Goal: Transaction & Acquisition: Purchase product/service

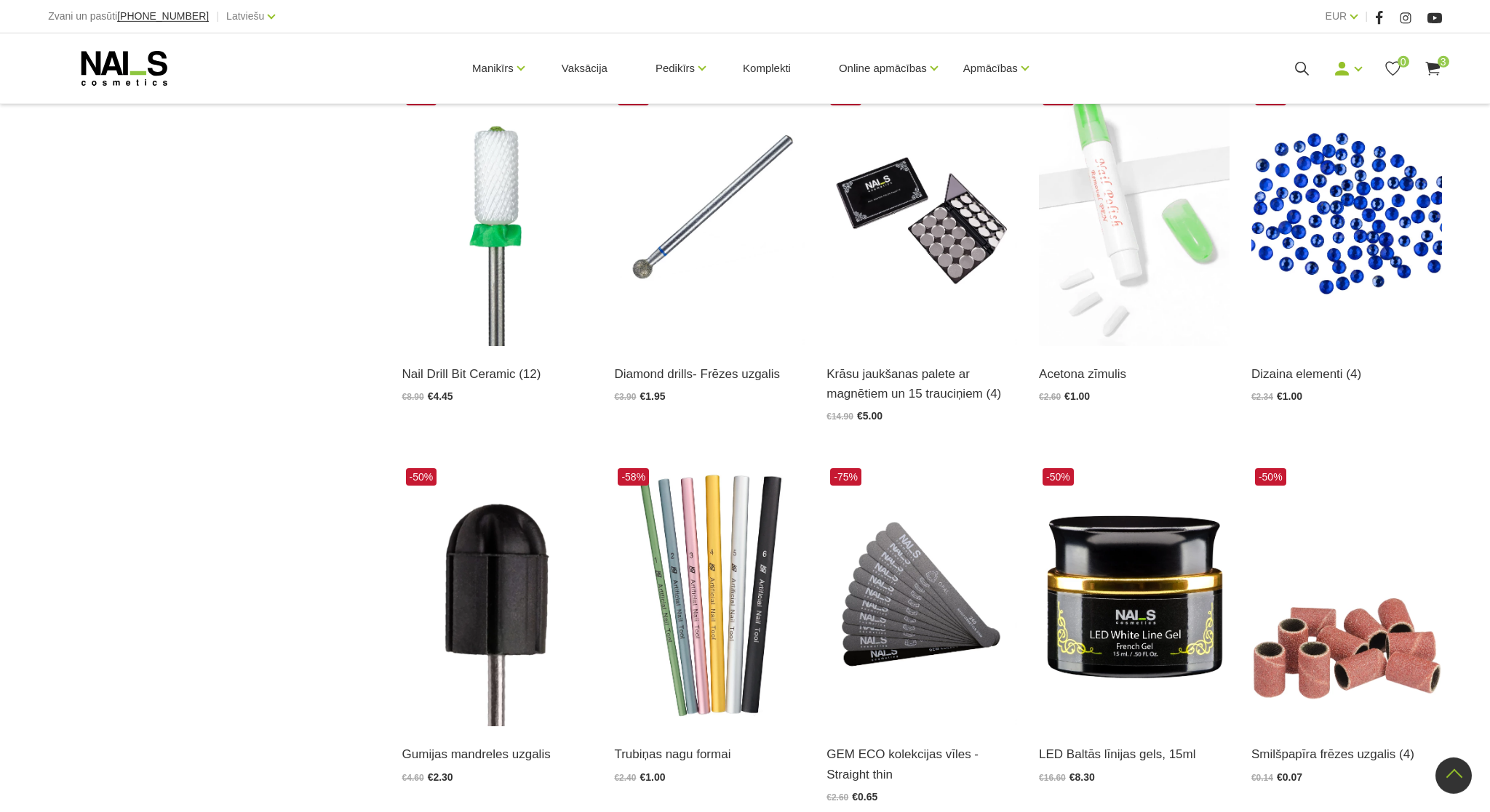
scroll to position [921, 0]
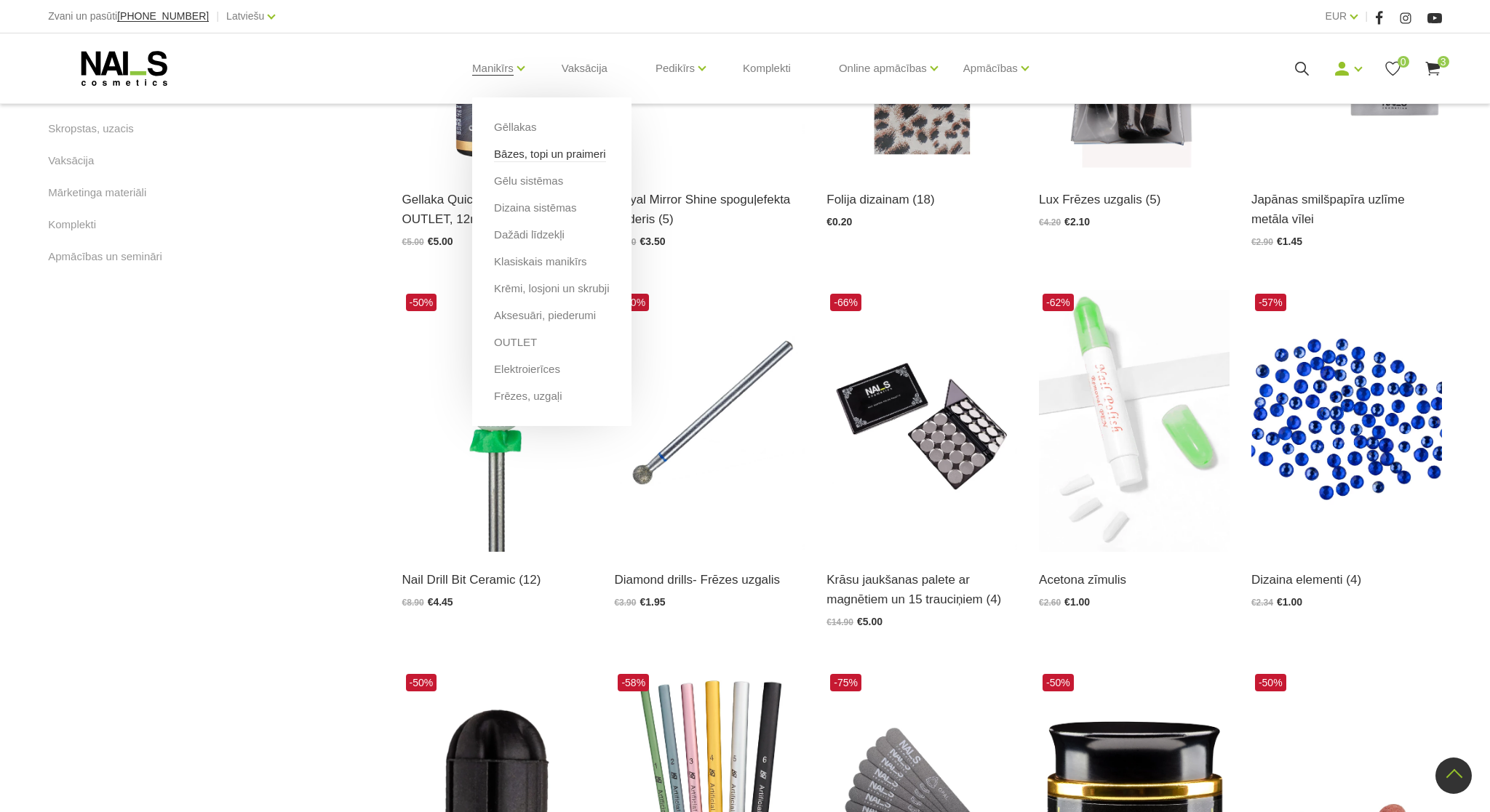
click at [511, 159] on link "Bāzes, topi un praimeri" at bounding box center [550, 153] width 112 height 16
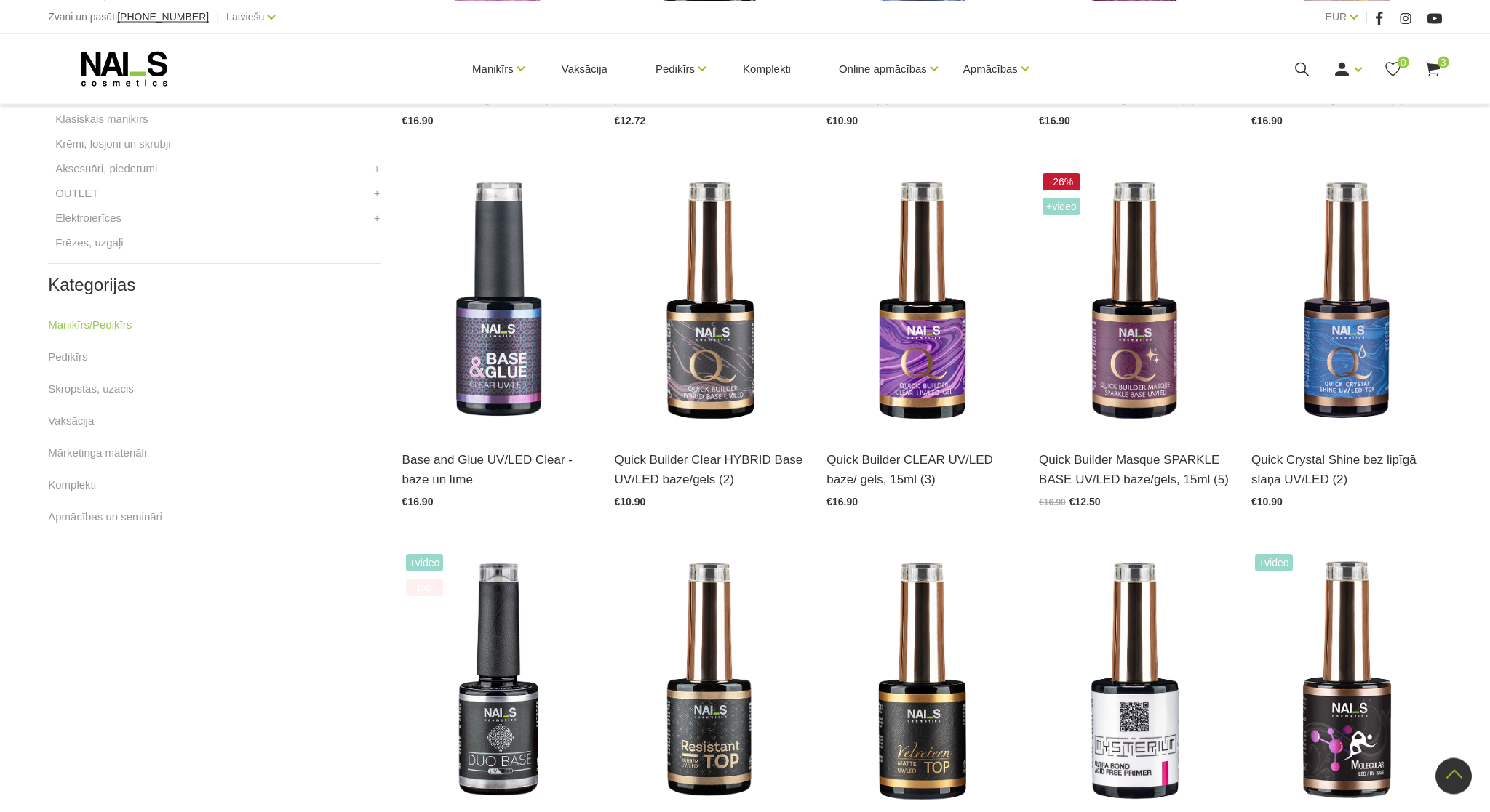
scroll to position [670, 0]
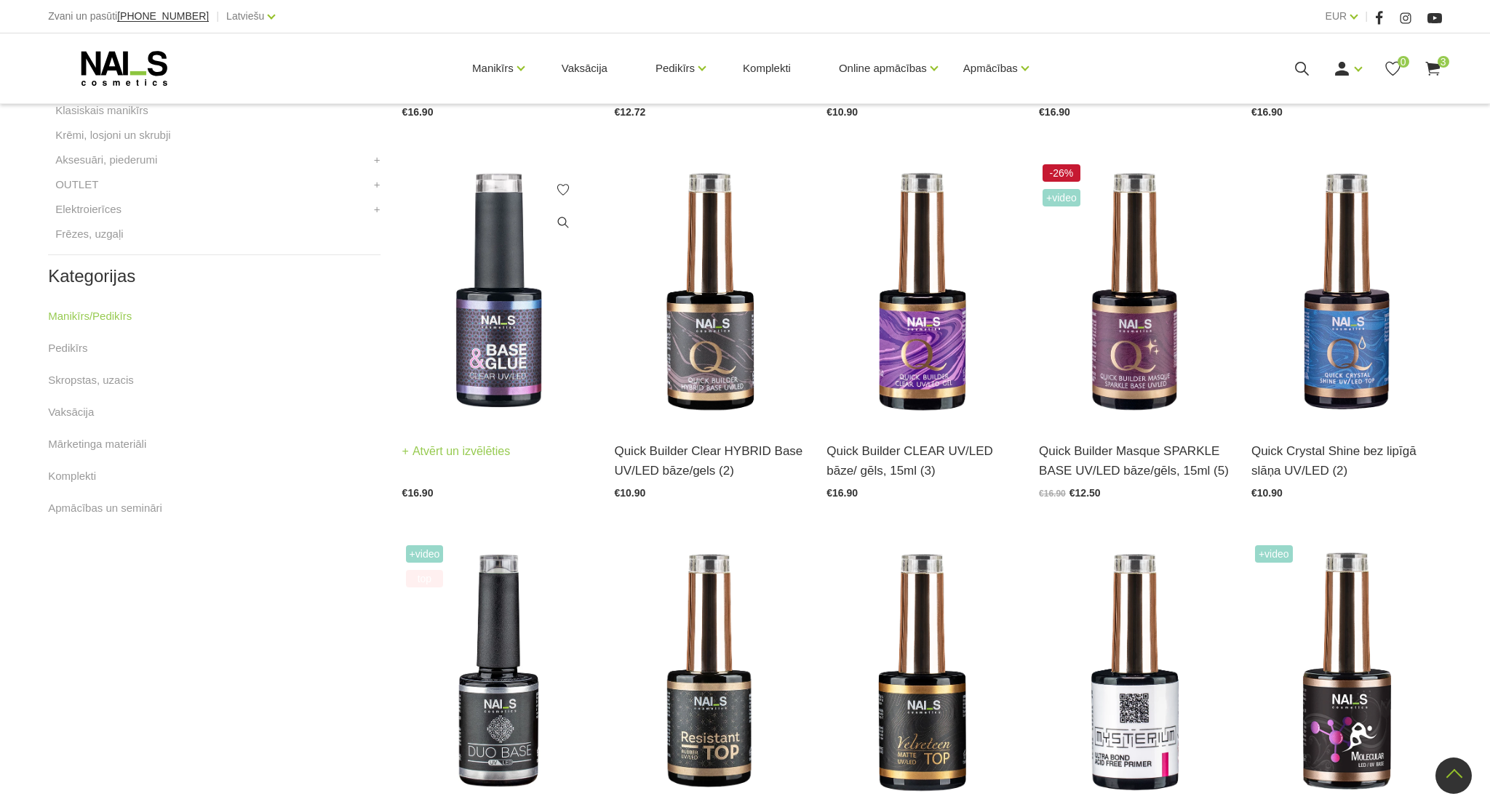
click at [476, 356] on img at bounding box center [497, 291] width 191 height 261
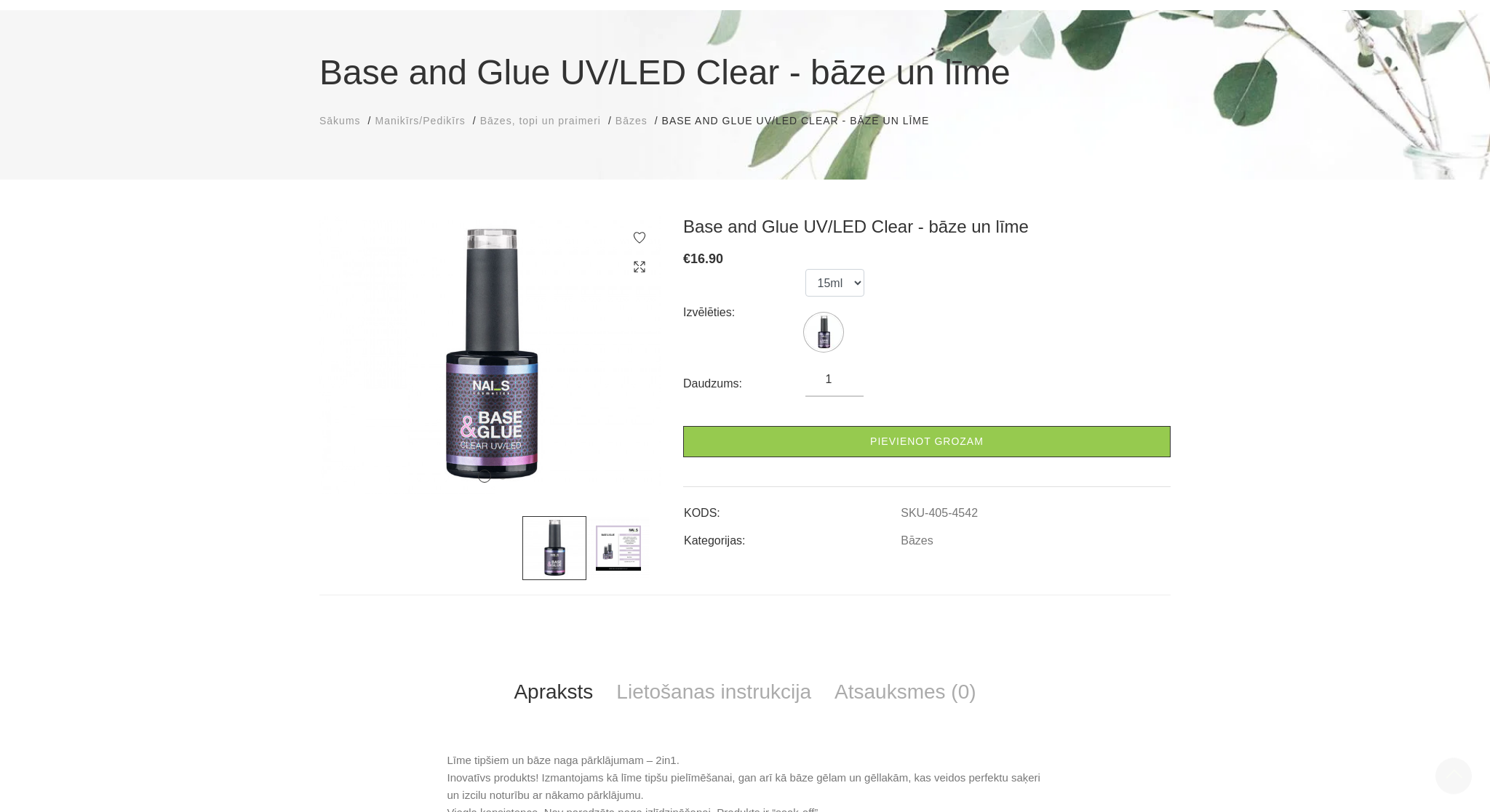
scroll to position [84, 0]
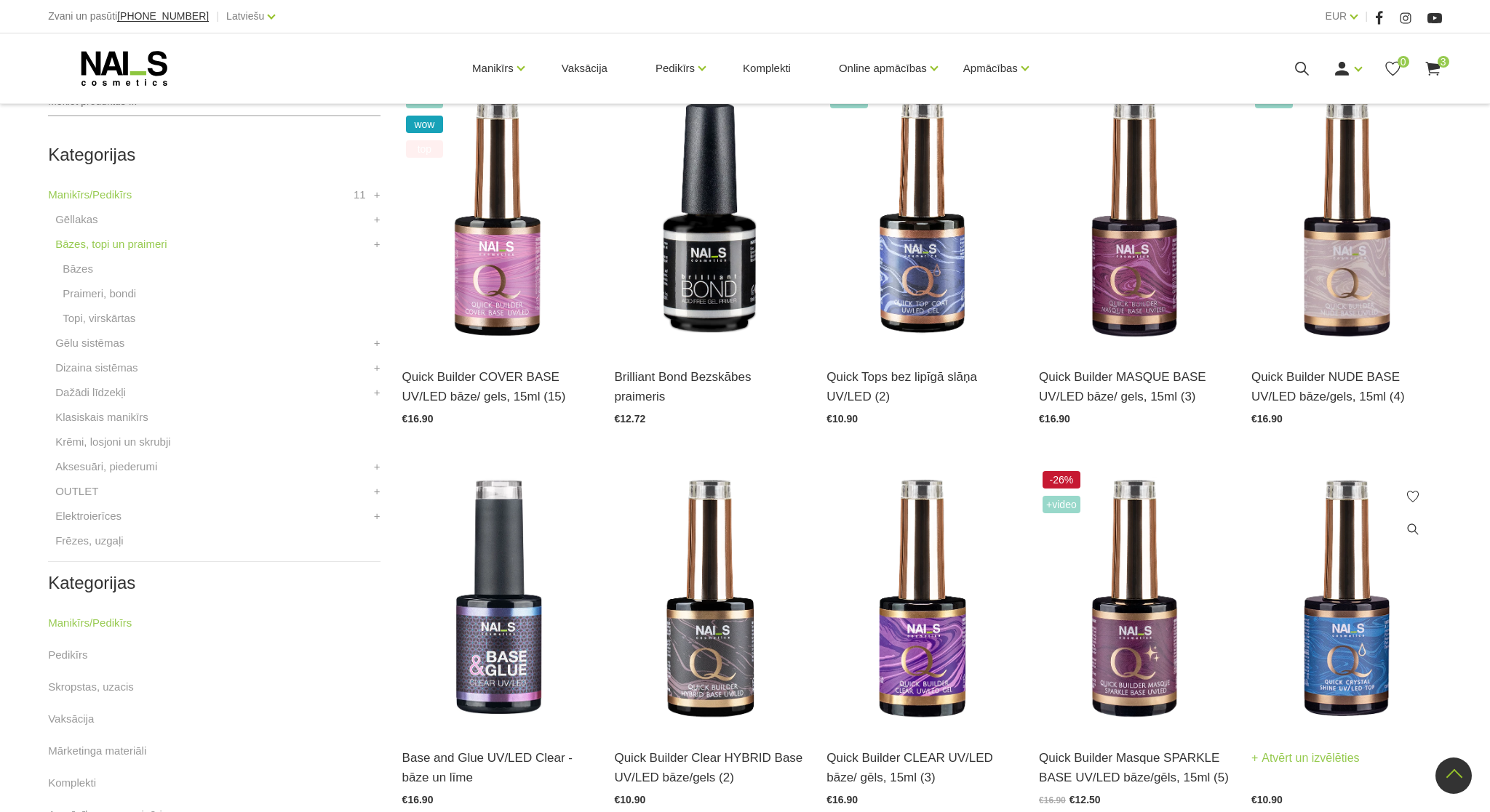
scroll to position [335, 0]
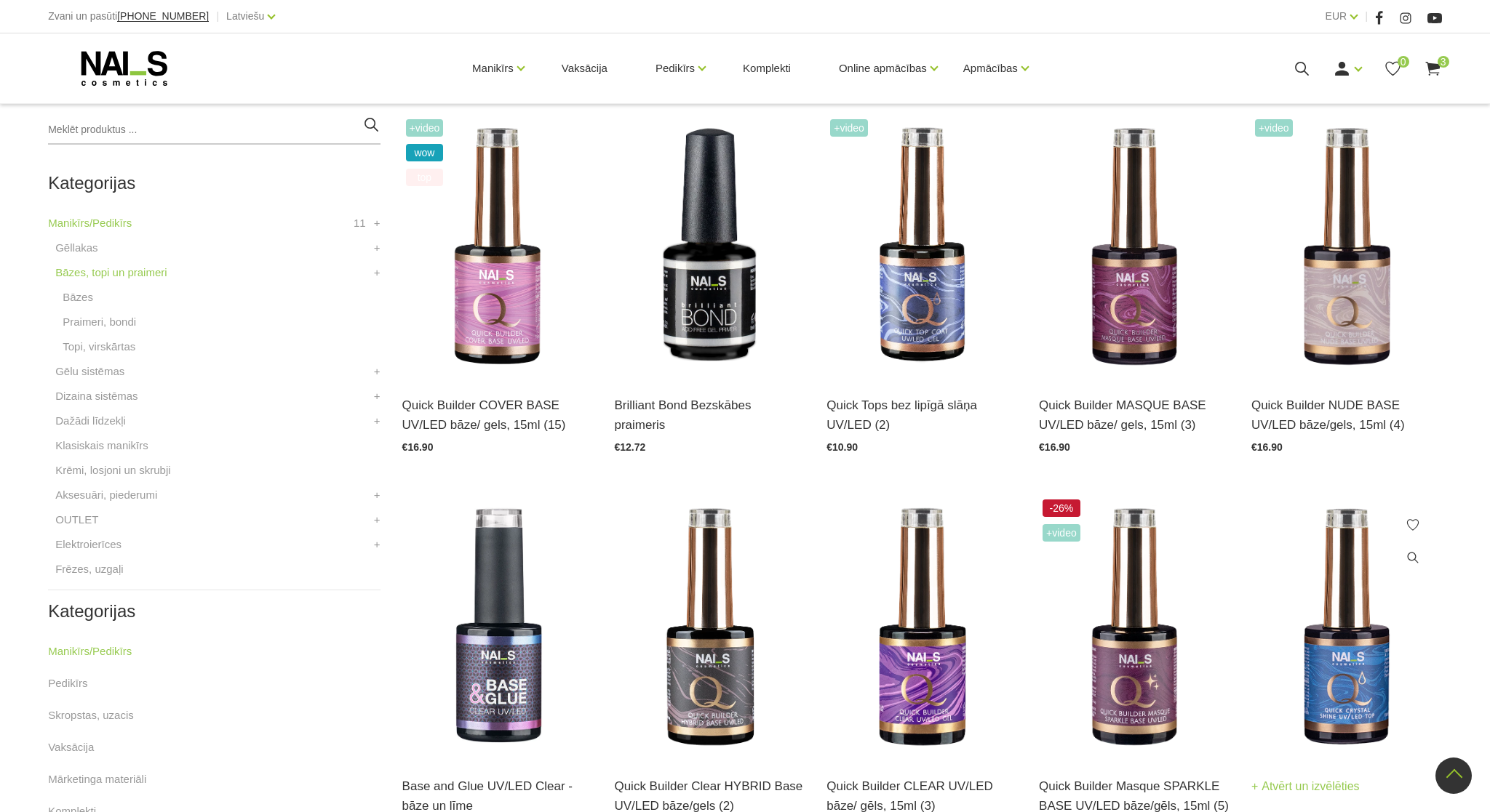
click at [1336, 659] on img at bounding box center [1346, 626] width 191 height 261
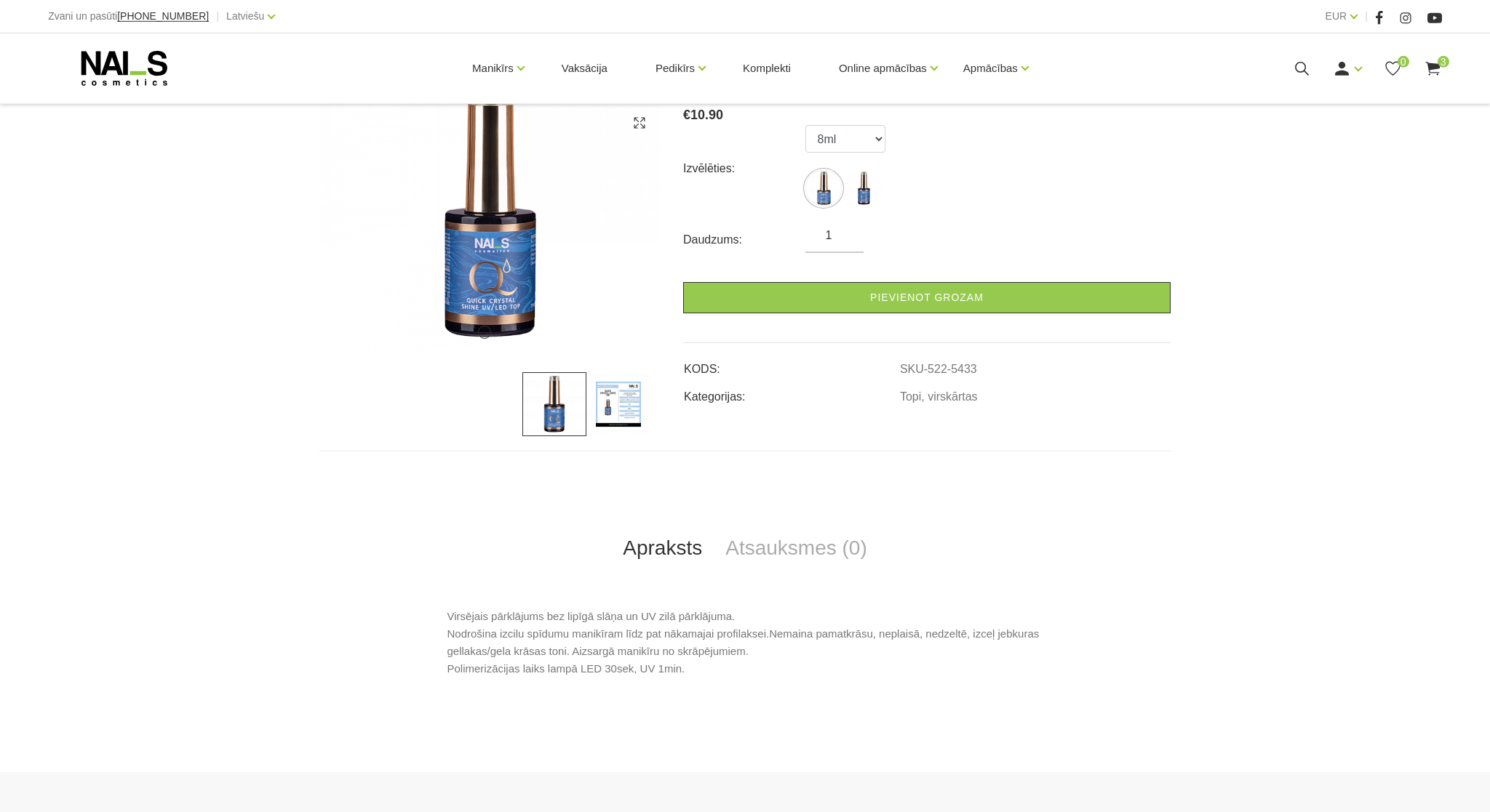
scroll to position [251, 0]
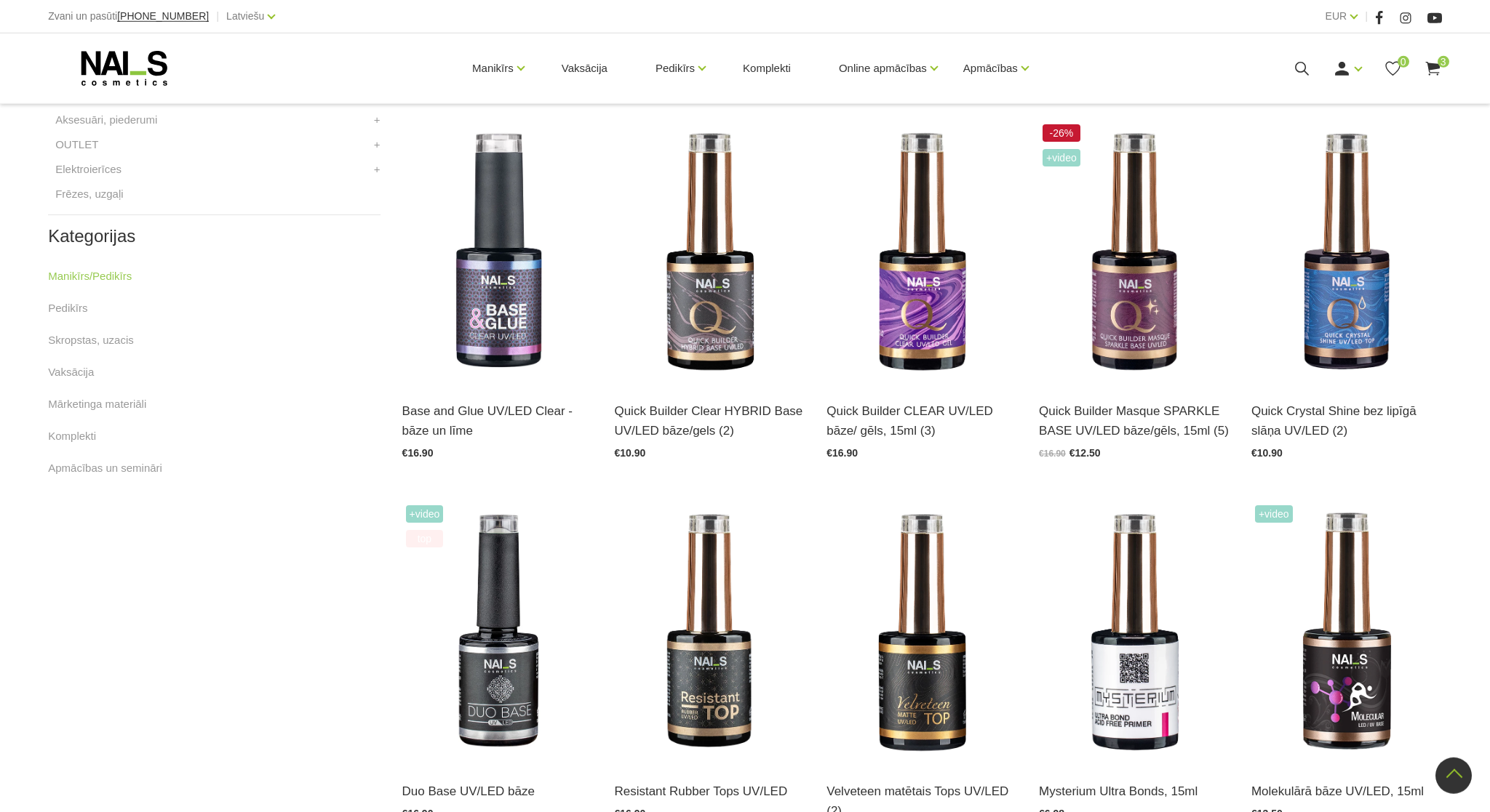
scroll to position [921, 0]
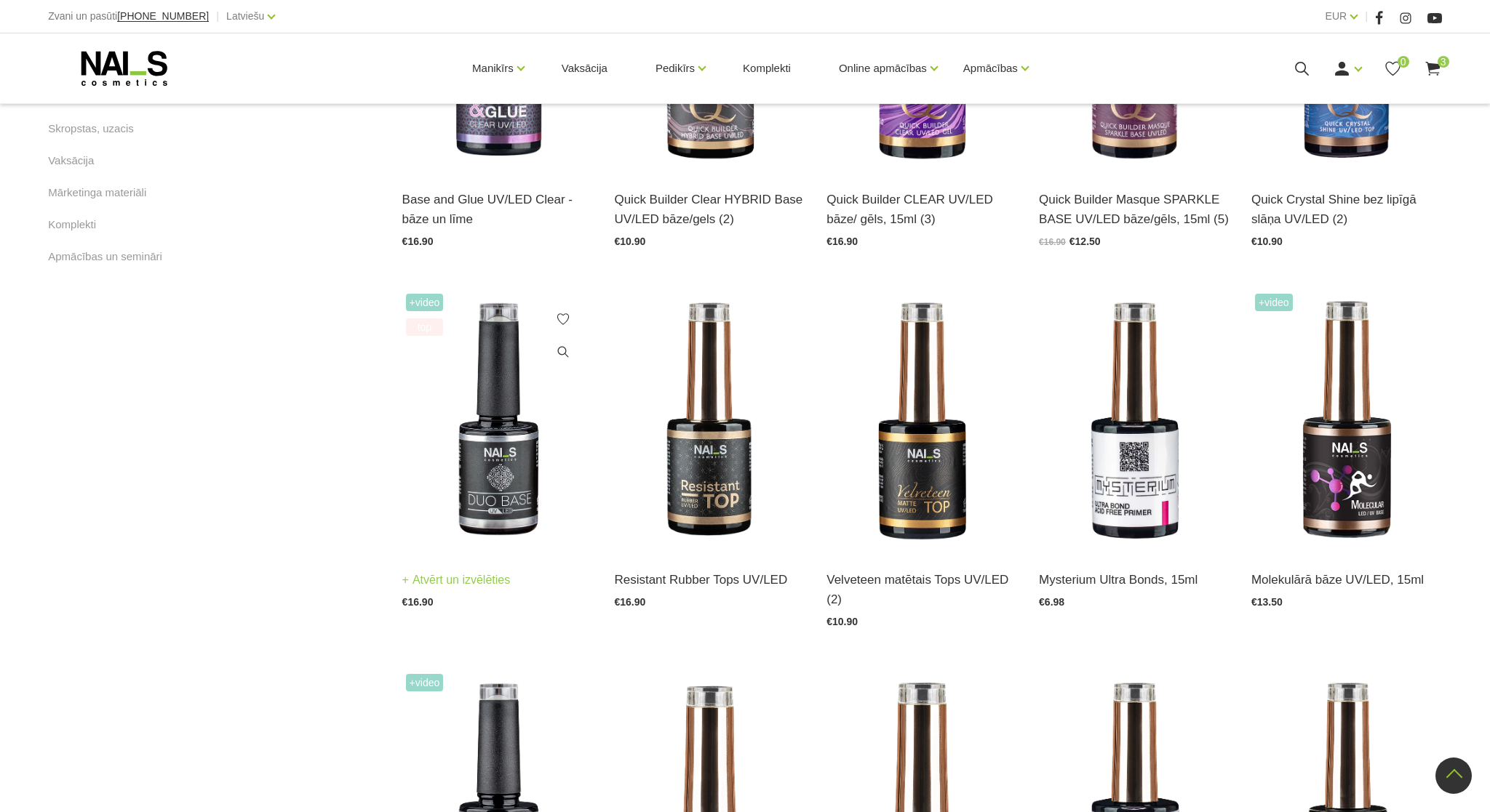
click at [486, 493] on img at bounding box center [497, 420] width 191 height 261
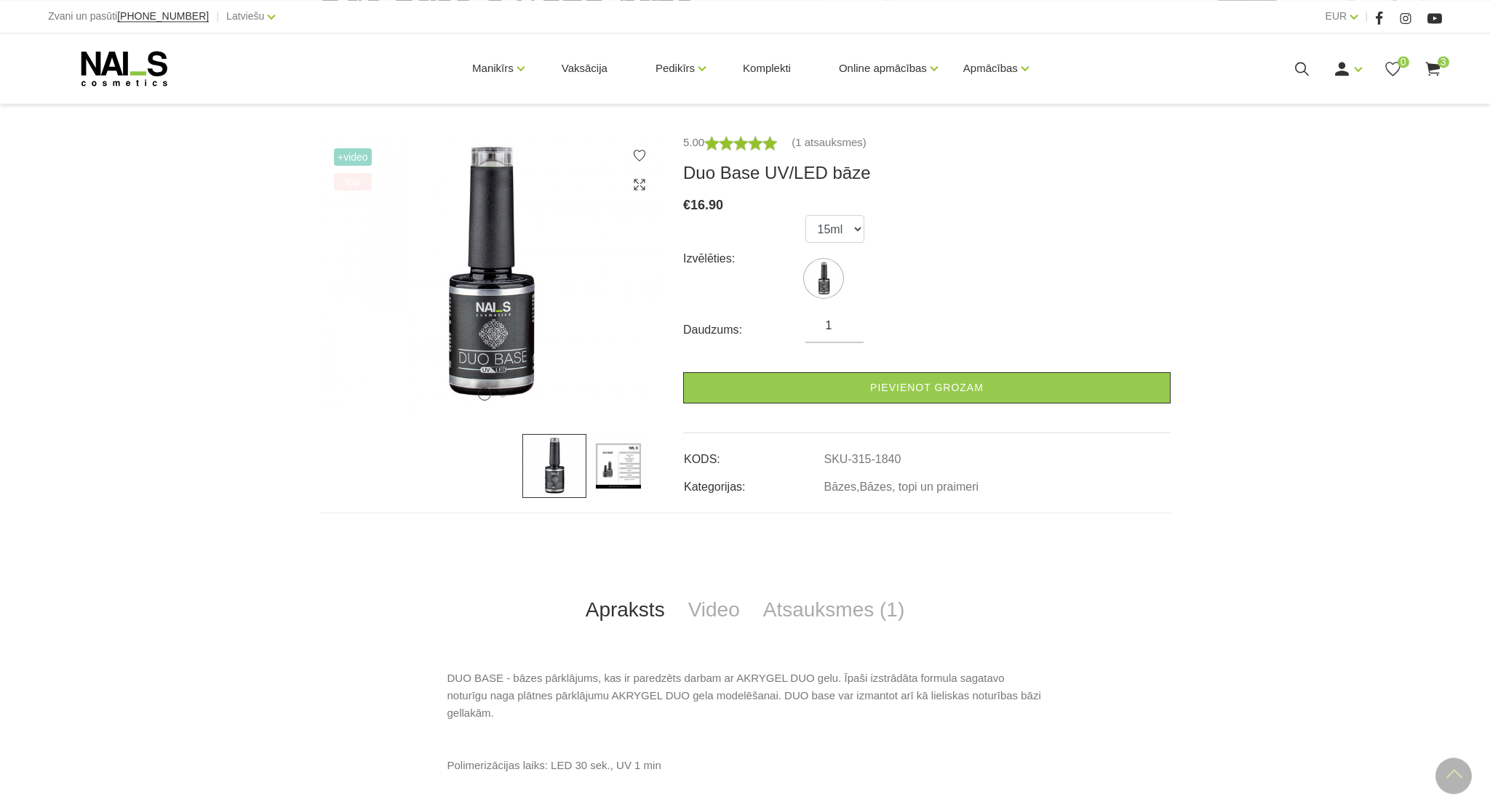
scroll to position [335, 0]
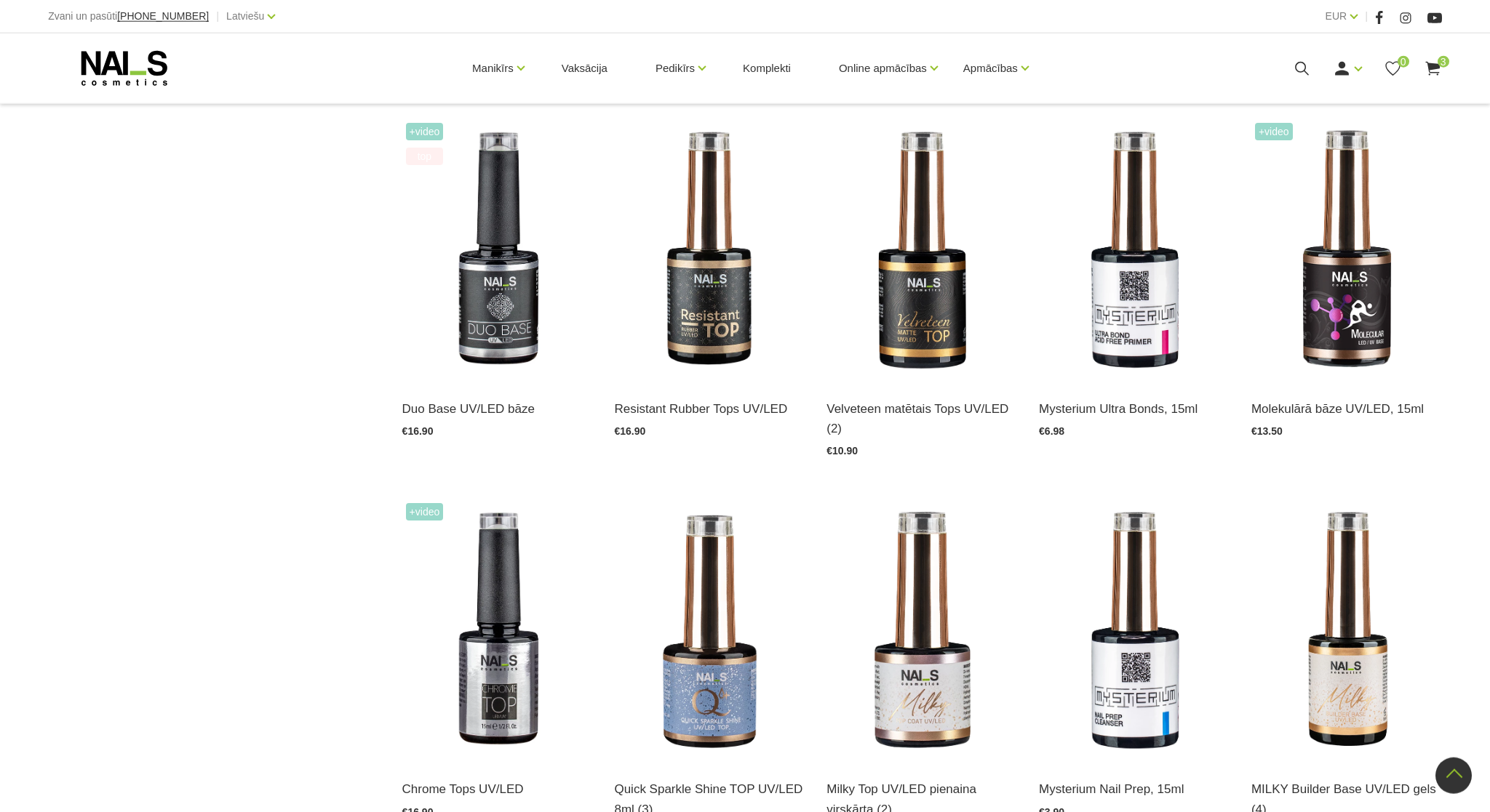
scroll to position [1088, 0]
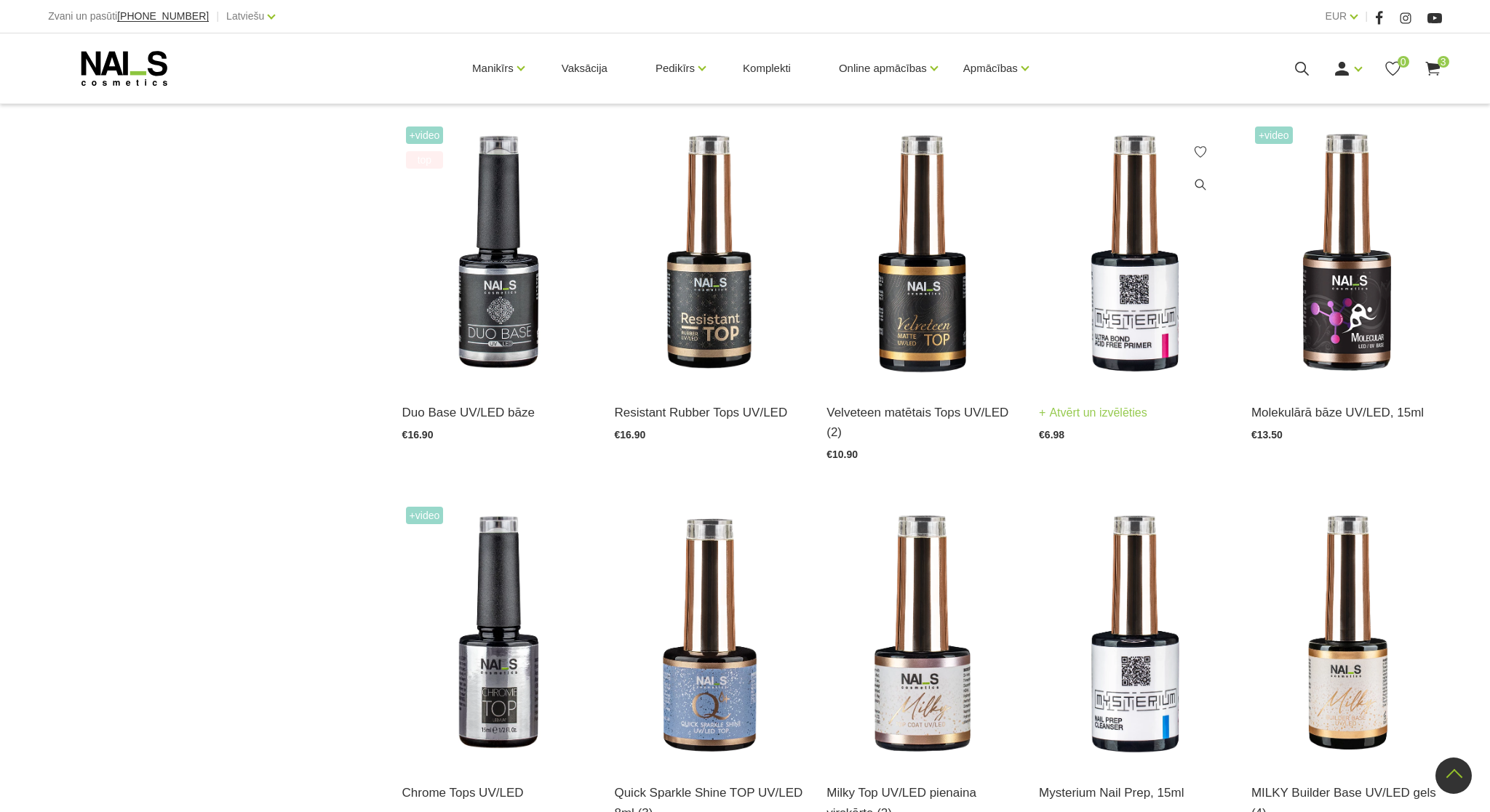
click at [1103, 274] on img at bounding box center [1134, 253] width 191 height 261
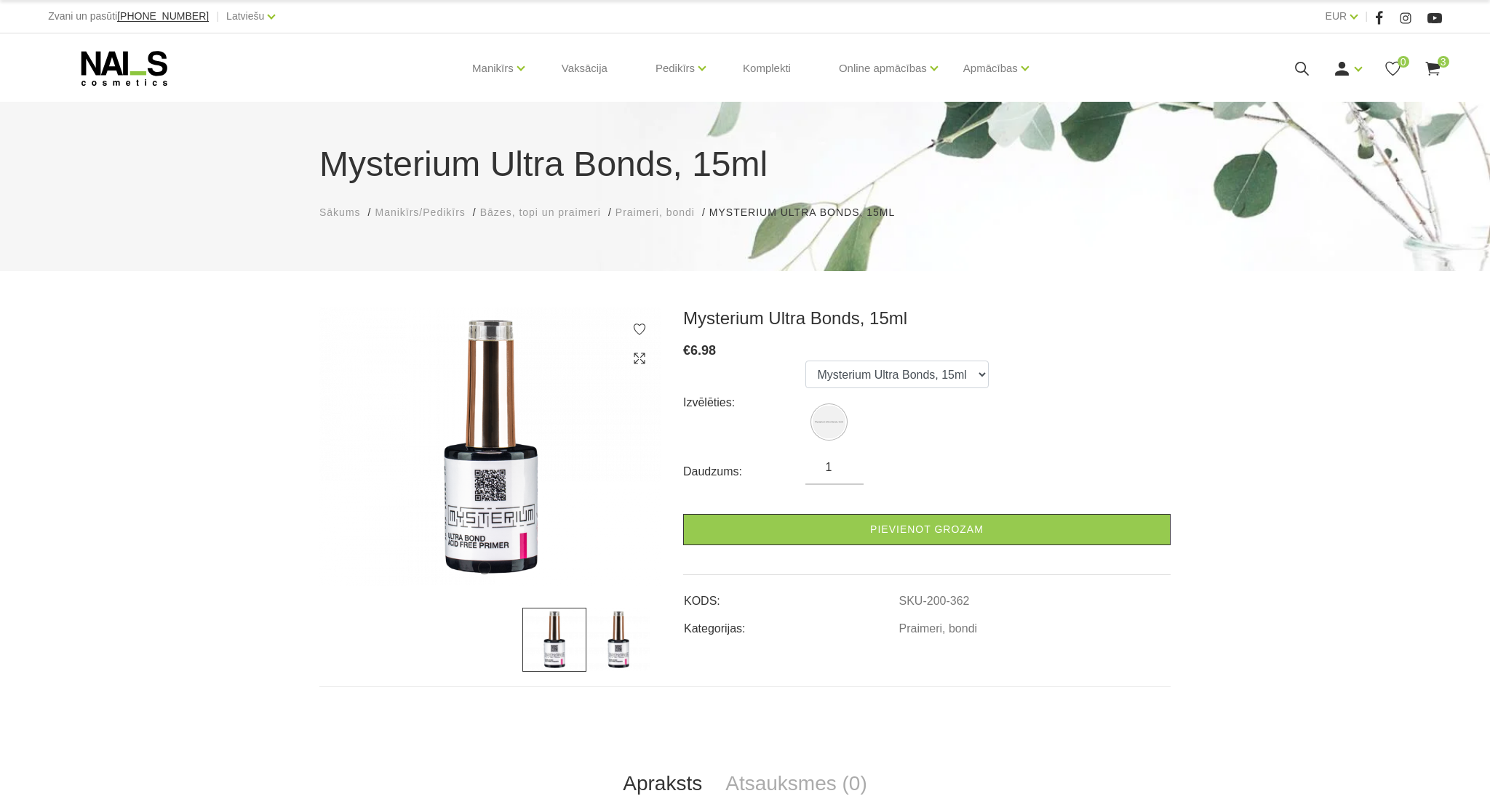
scroll to position [335, 0]
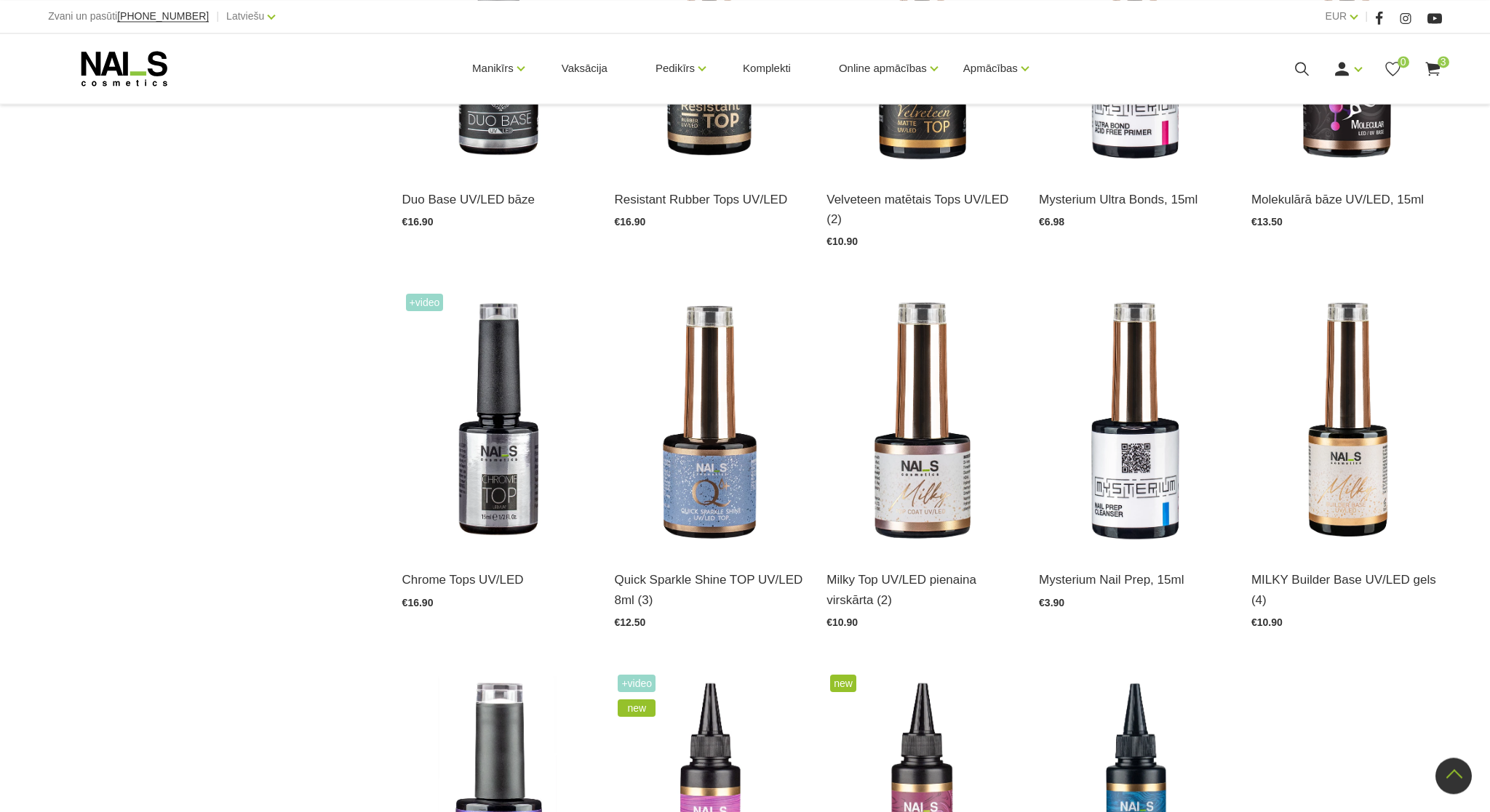
scroll to position [1340, 0]
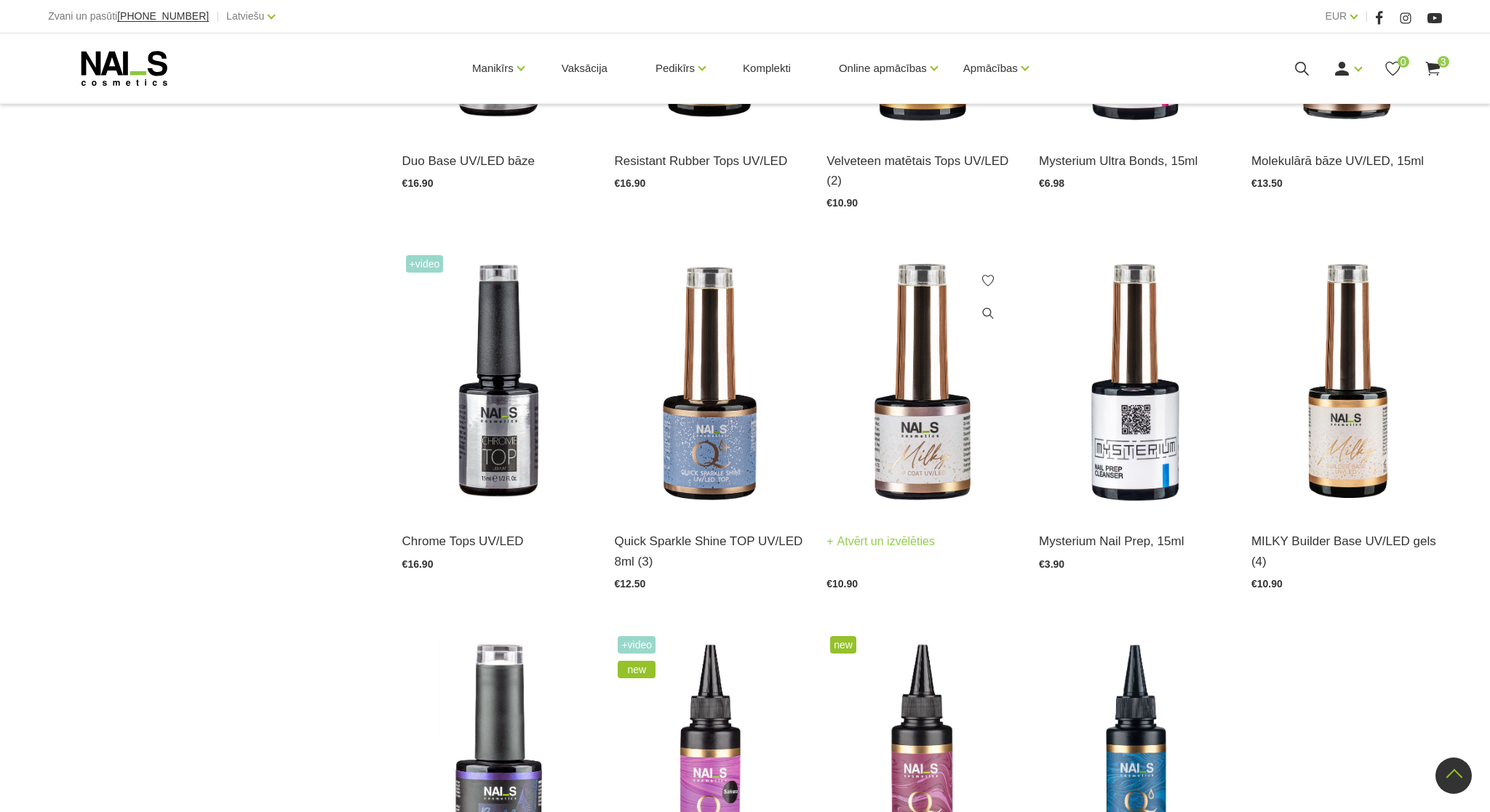
click at [918, 387] on img at bounding box center [921, 381] width 191 height 261
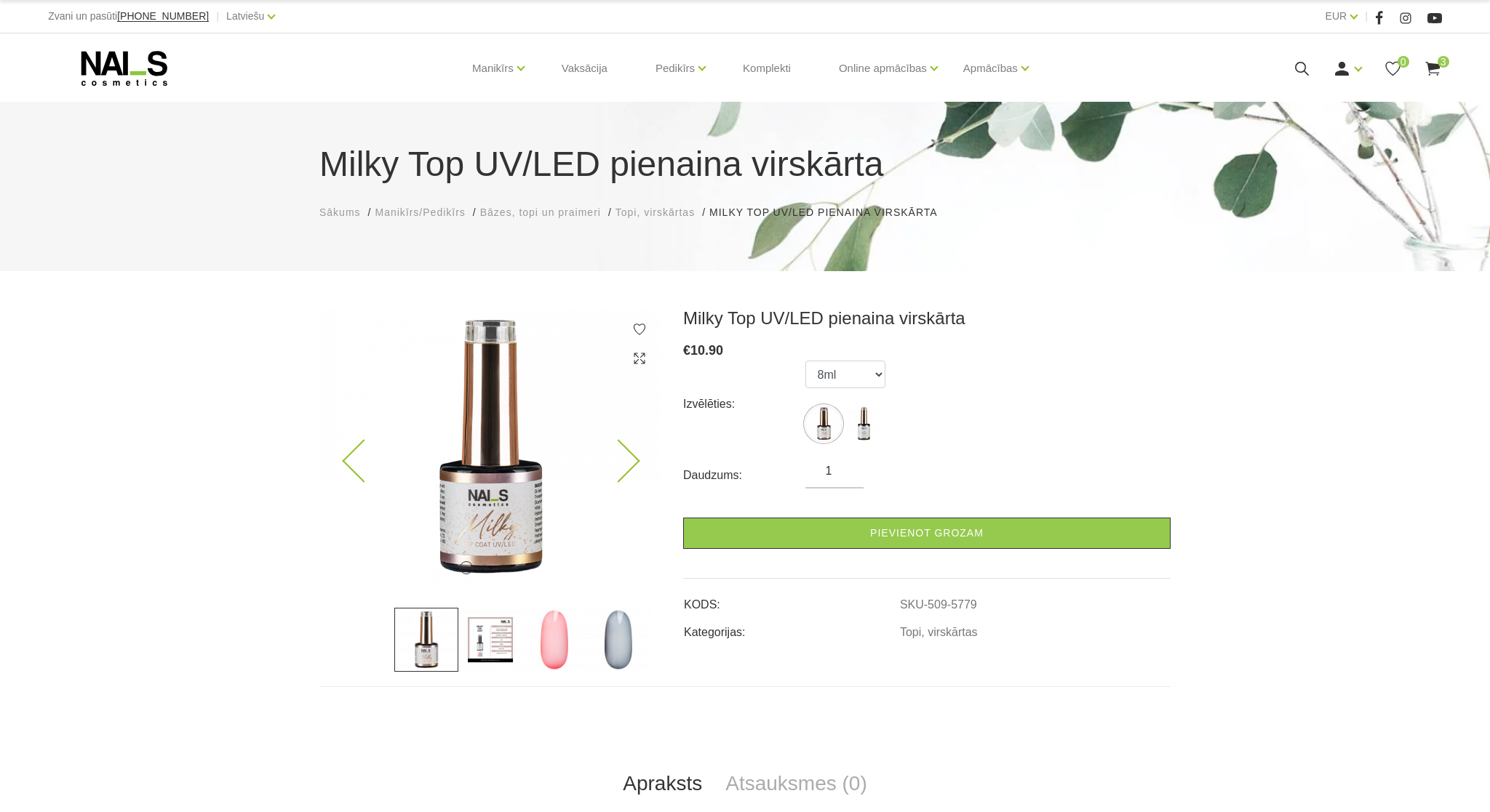
click at [620, 463] on icon at bounding box center [618, 461] width 43 height 43
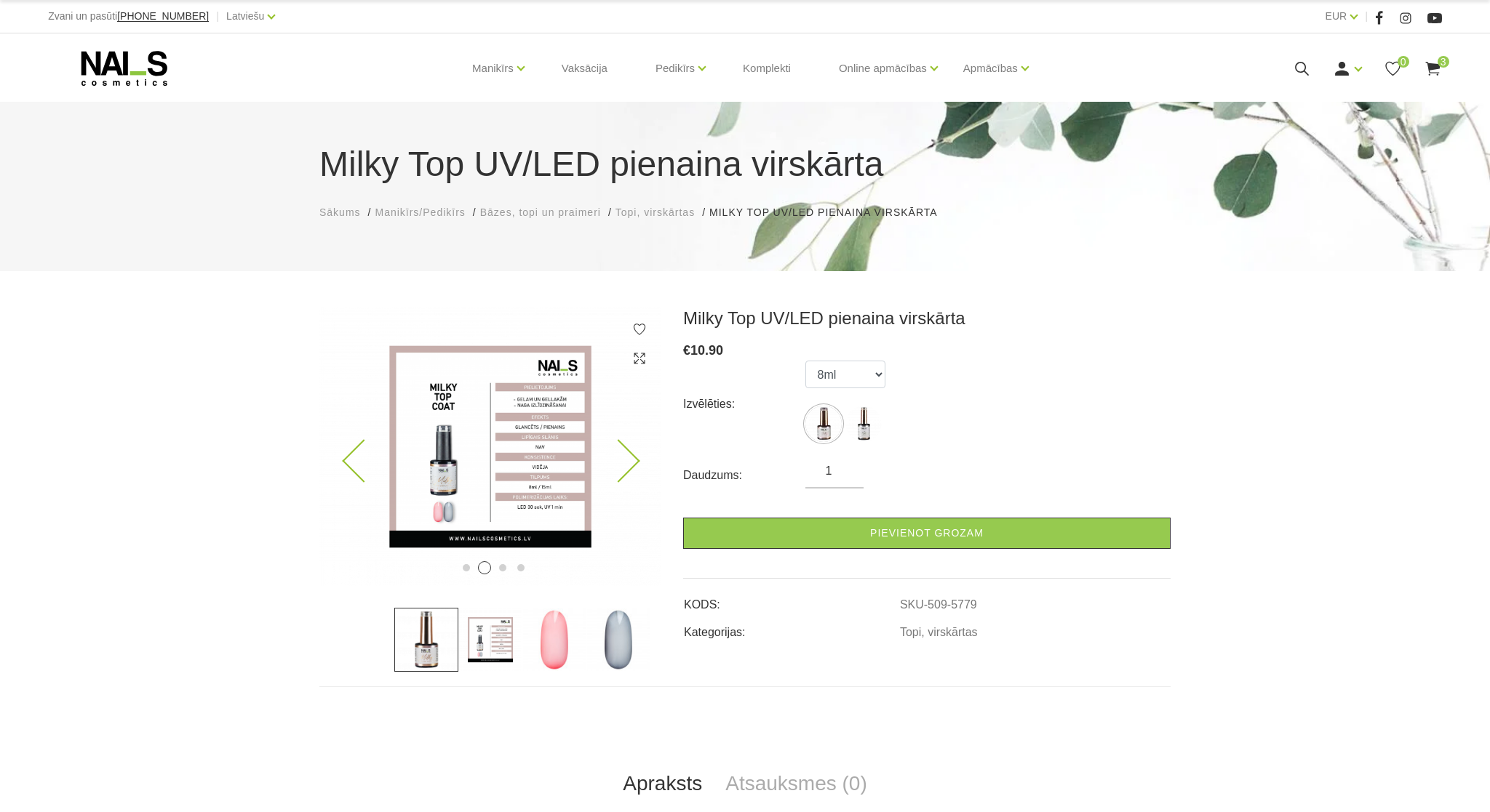
click at [620, 463] on icon at bounding box center [618, 461] width 43 height 43
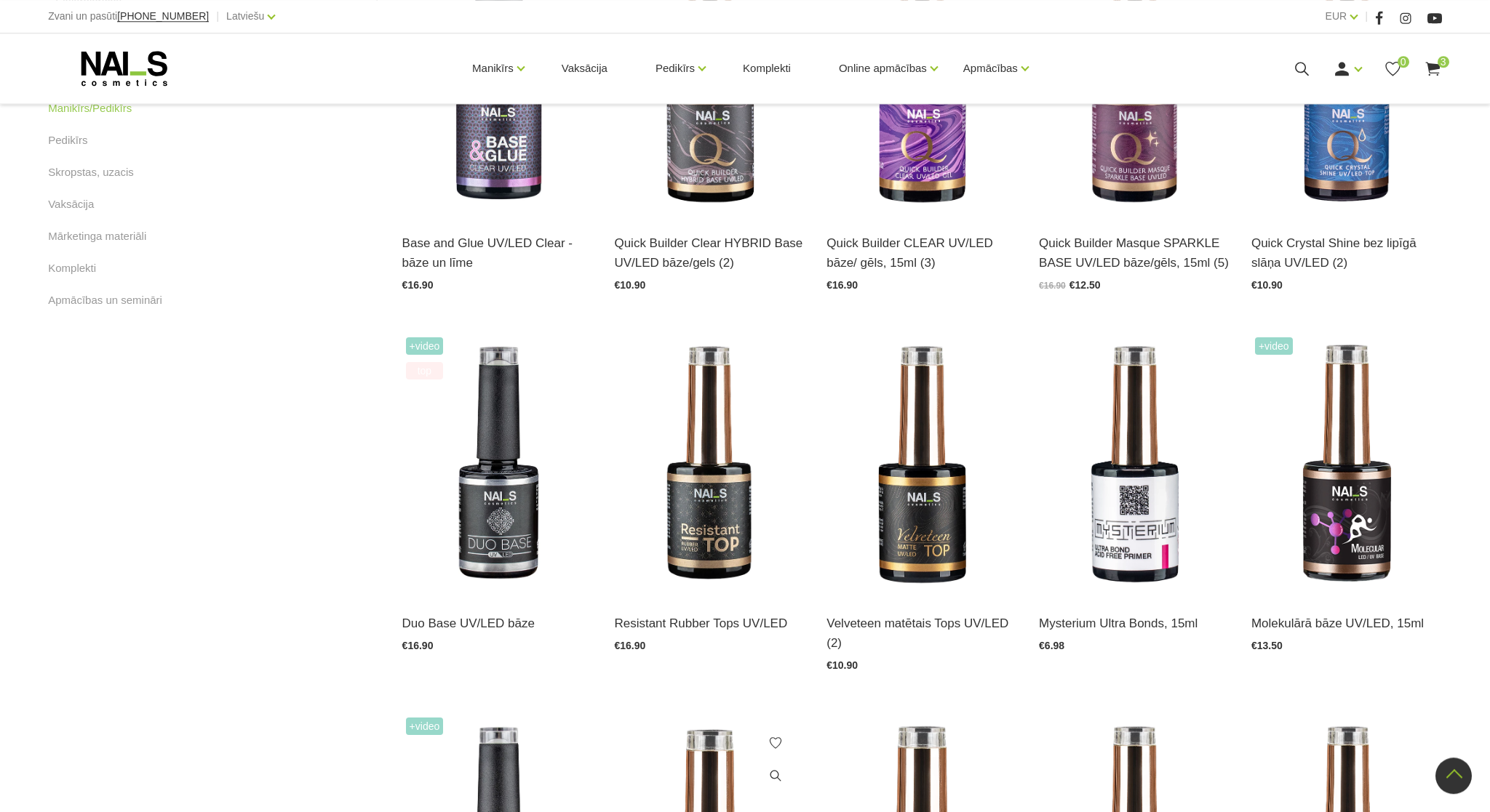
scroll to position [1340, 0]
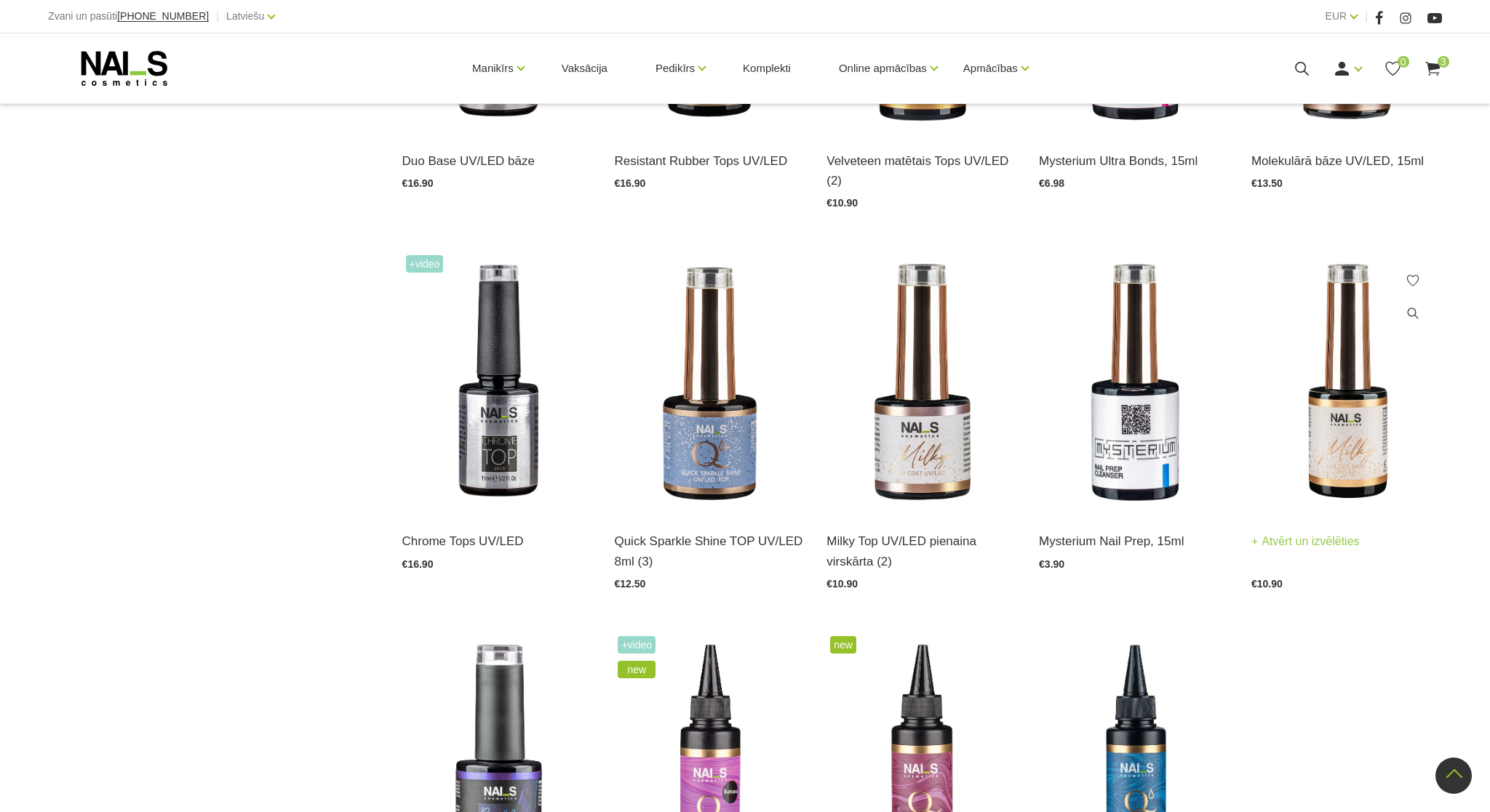
click at [1376, 451] on img at bounding box center [1346, 381] width 191 height 261
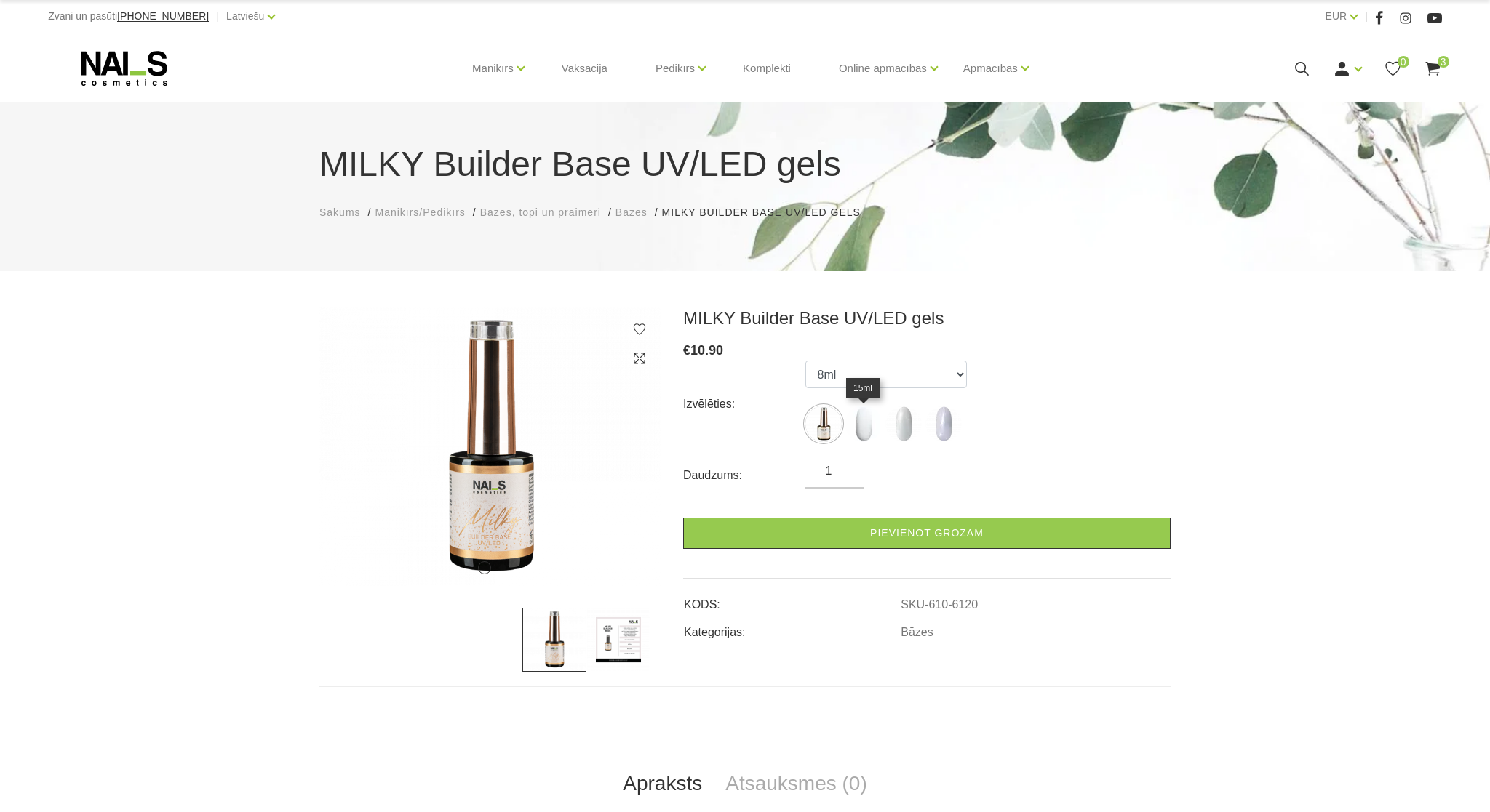
click at [860, 431] on img at bounding box center [863, 423] width 36 height 36
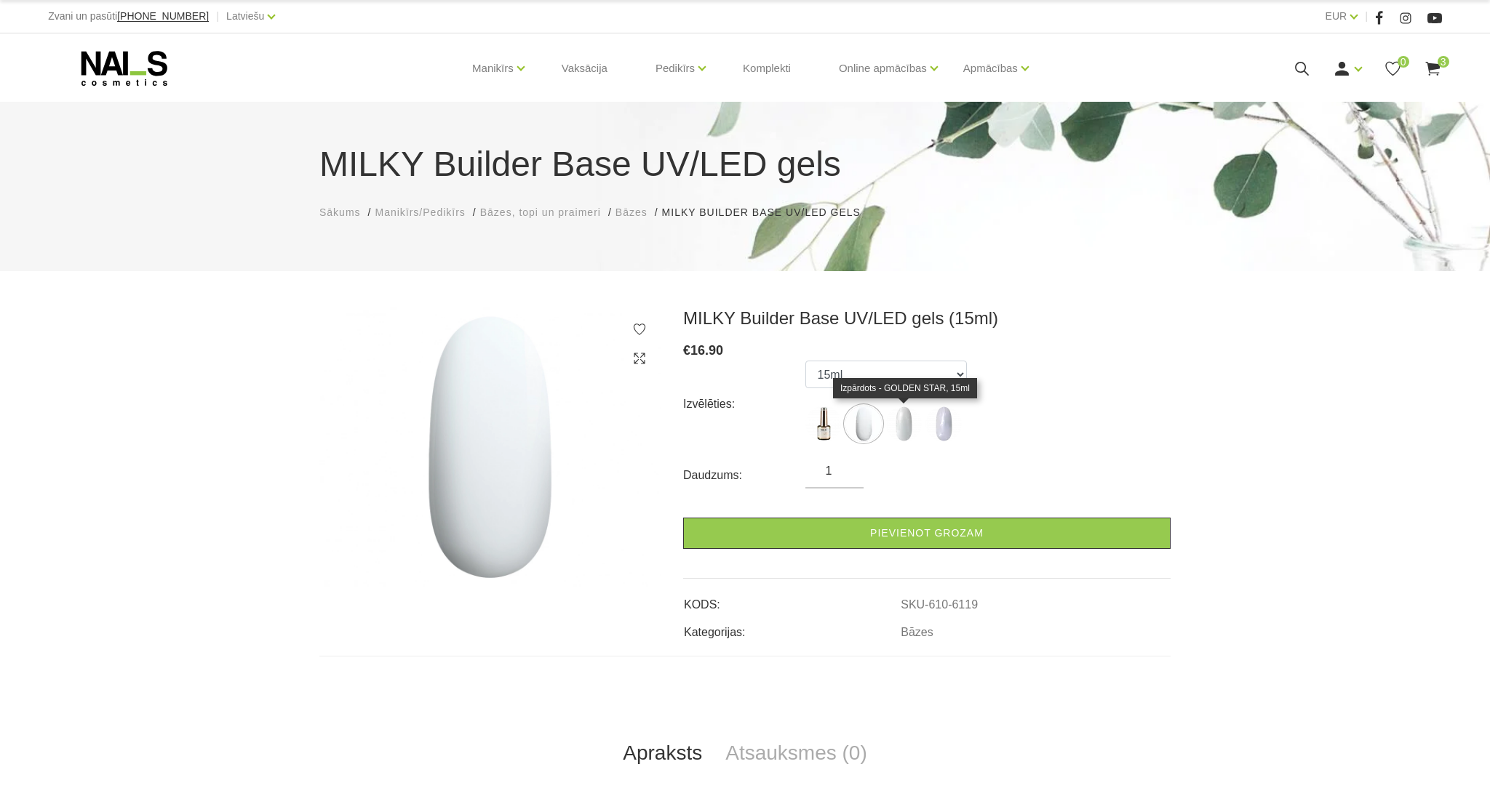
click at [903, 418] on img at bounding box center [903, 423] width 36 height 36
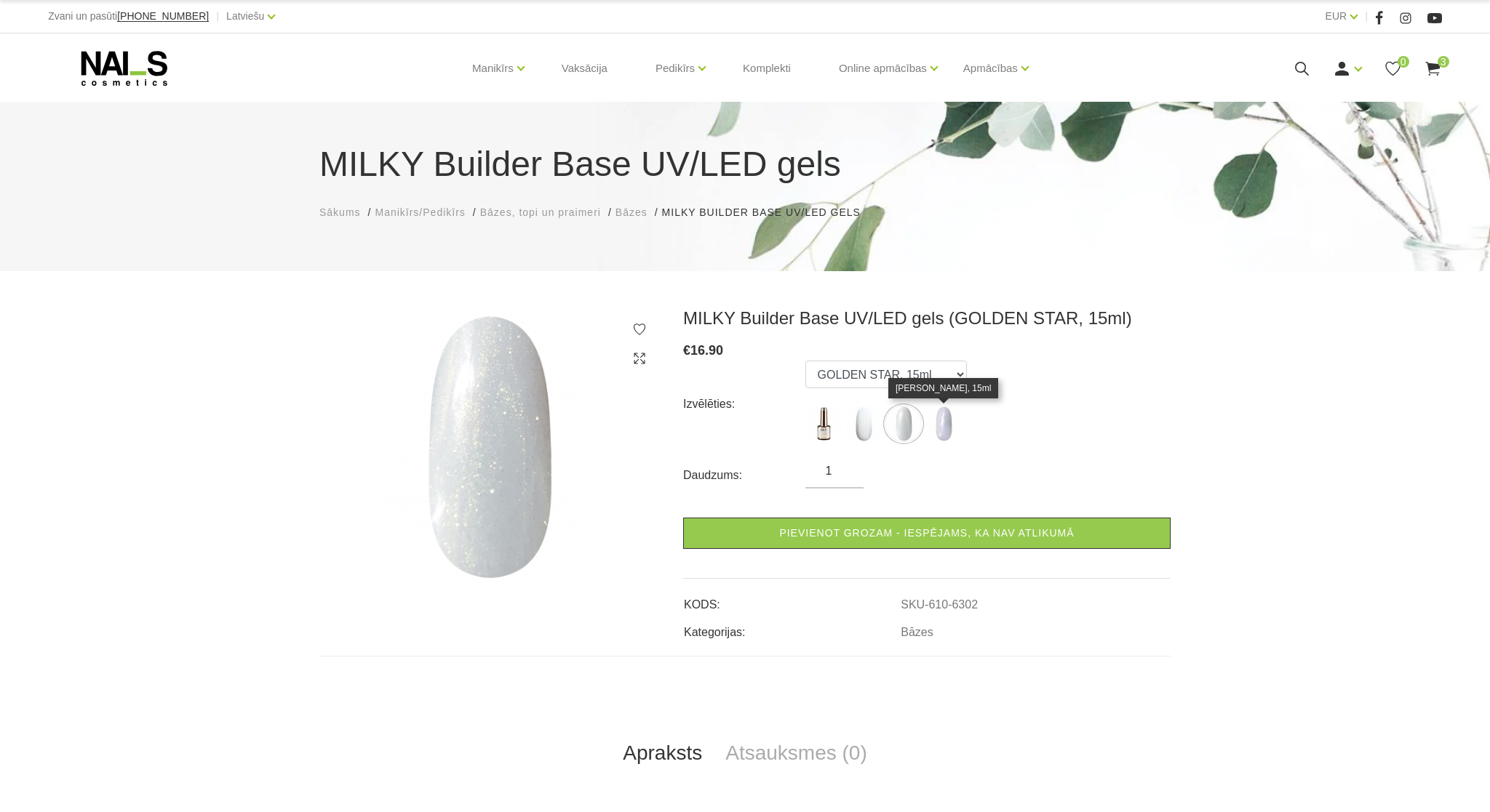
click at [943, 427] on img at bounding box center [943, 423] width 36 height 36
select select "6303"
